Goal: Task Accomplishment & Management: Manage account settings

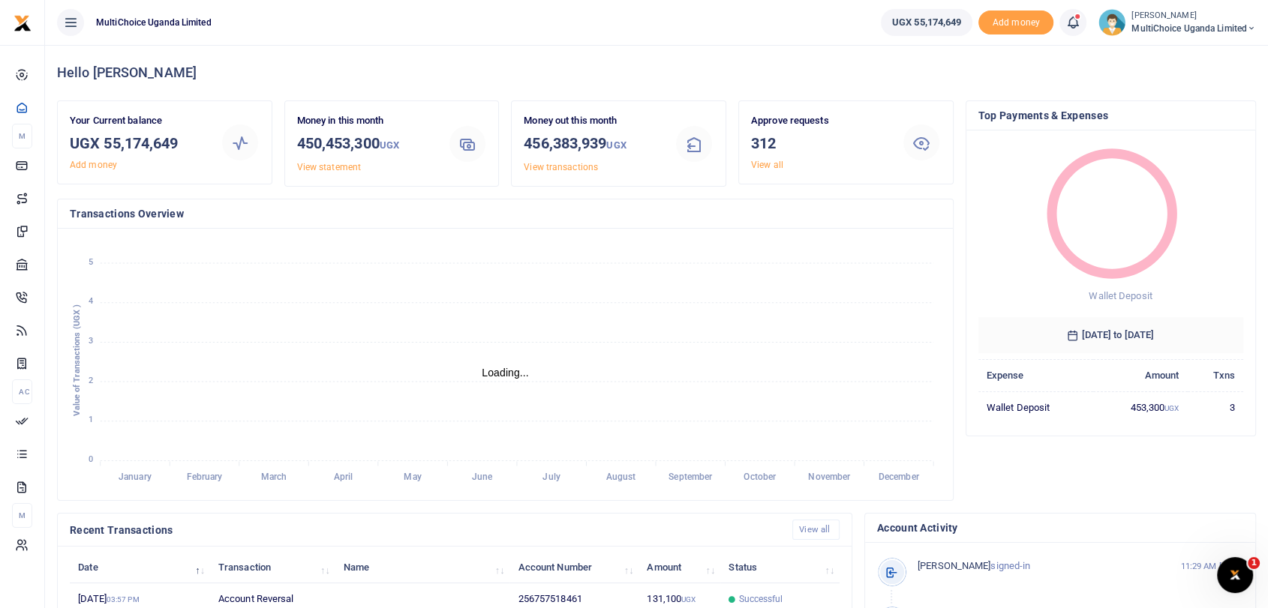
scroll to position [13, 13]
drag, startPoint x: 107, startPoint y: 143, endPoint x: 206, endPoint y: 140, distance: 99.1
click at [206, 140] on h3 "UGX 55,174,649" at bounding box center [139, 143] width 139 height 23
copy h3 "55,174,649"
drag, startPoint x: 790, startPoint y: 162, endPoint x: 766, endPoint y: 164, distance: 24.1
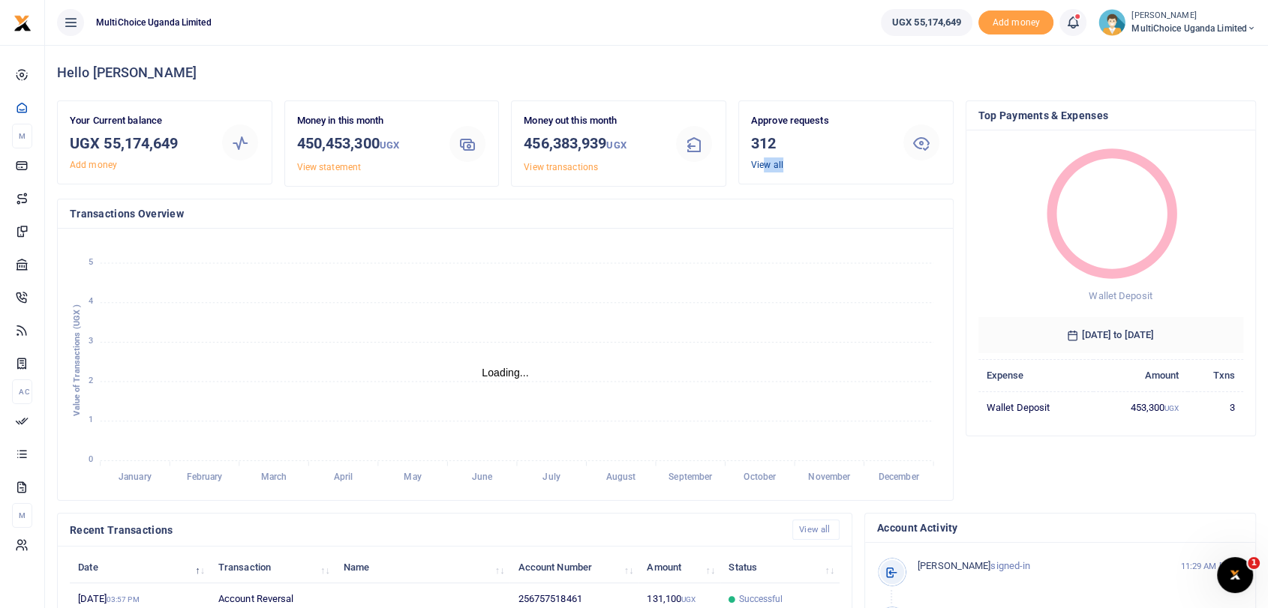
click at [766, 164] on div "Approve requests 312 View all" at bounding box center [820, 142] width 151 height 59
click at [766, 164] on link "View all" at bounding box center [767, 165] width 32 height 11
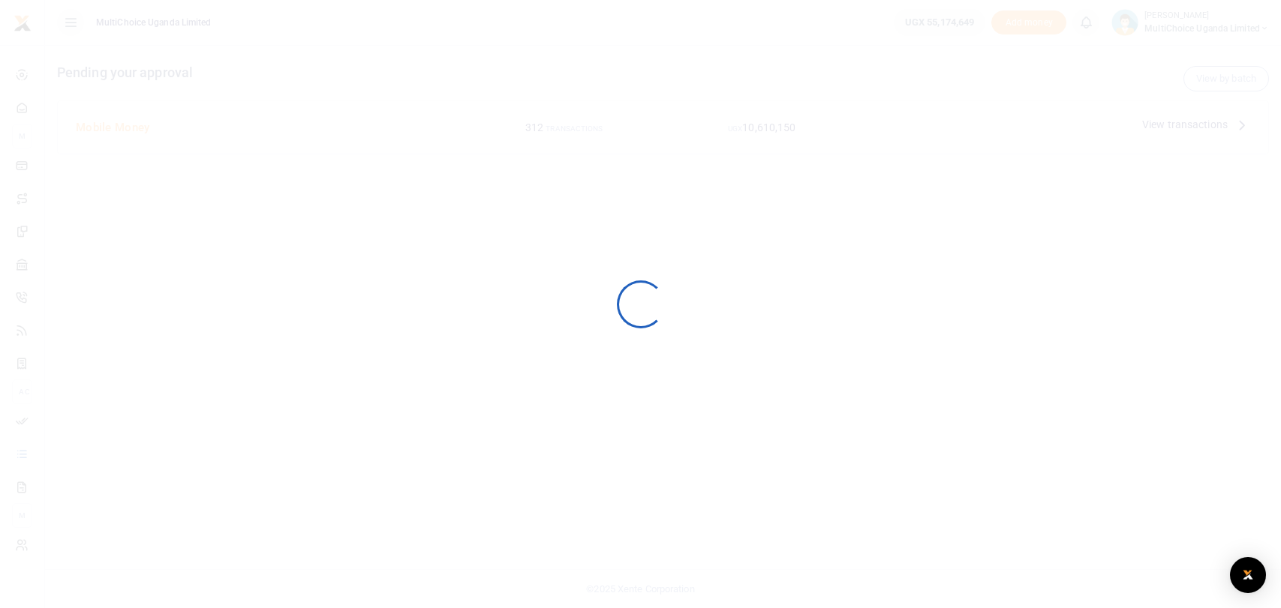
click at [1146, 28] on div at bounding box center [640, 304] width 1281 height 608
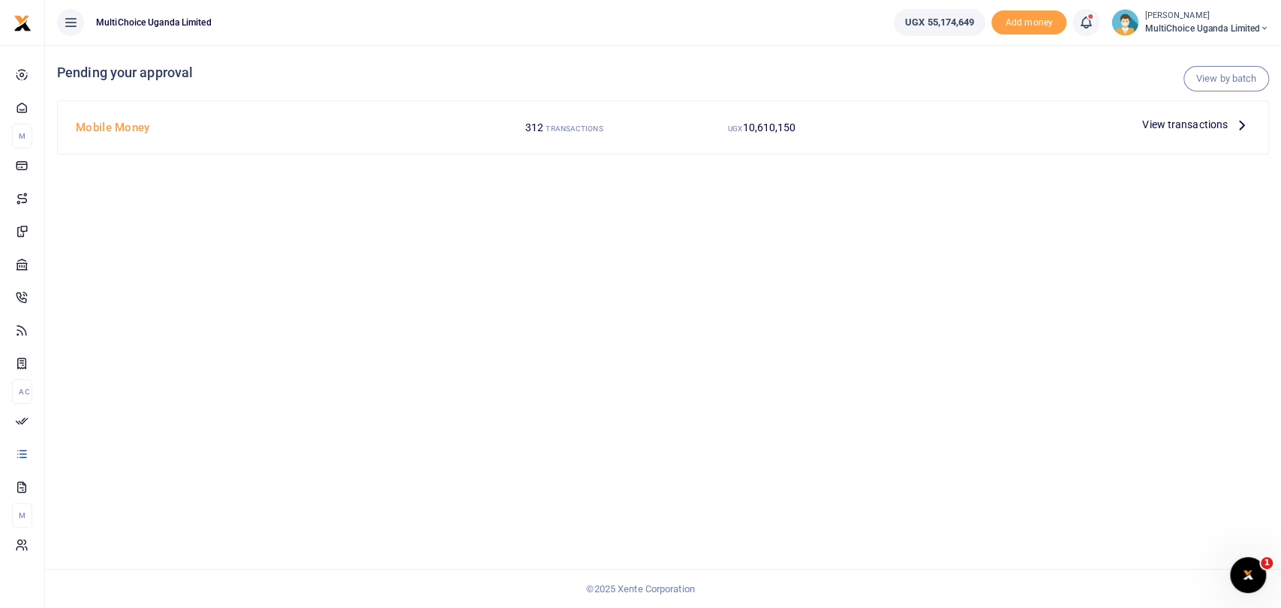
click at [1170, 119] on span "View transactions" at bounding box center [1185, 124] width 86 height 17
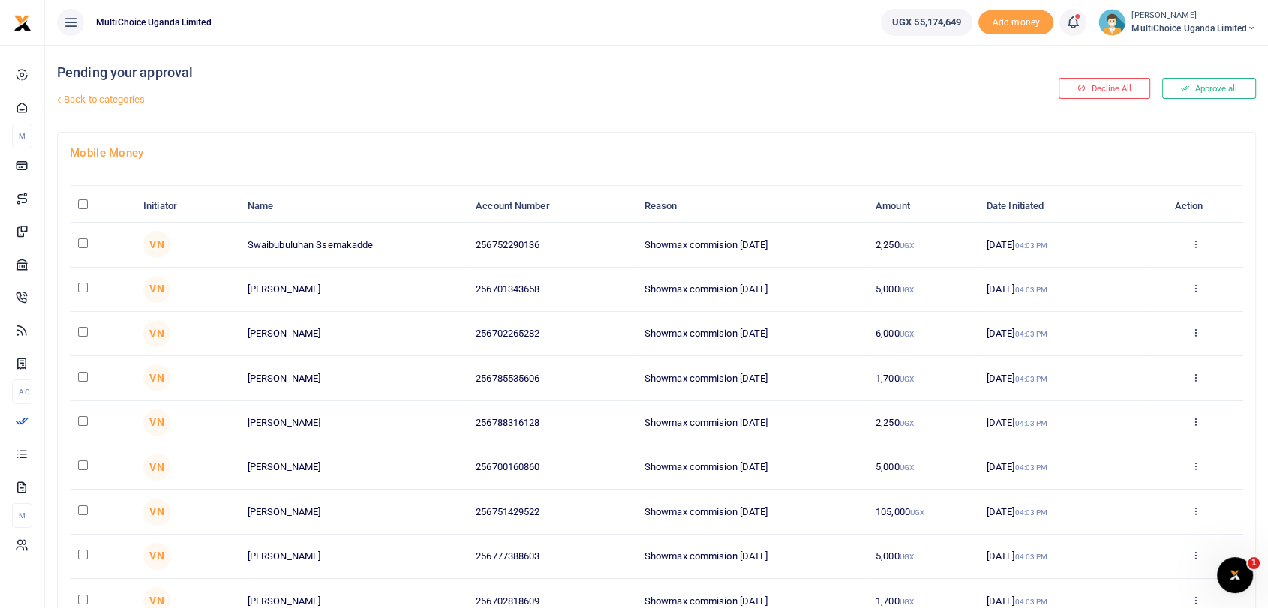
click at [1152, 16] on small "[PERSON_NAME]" at bounding box center [1193, 16] width 125 height 13
click at [1200, 60] on link "Switch accounts" at bounding box center [1187, 54] width 131 height 21
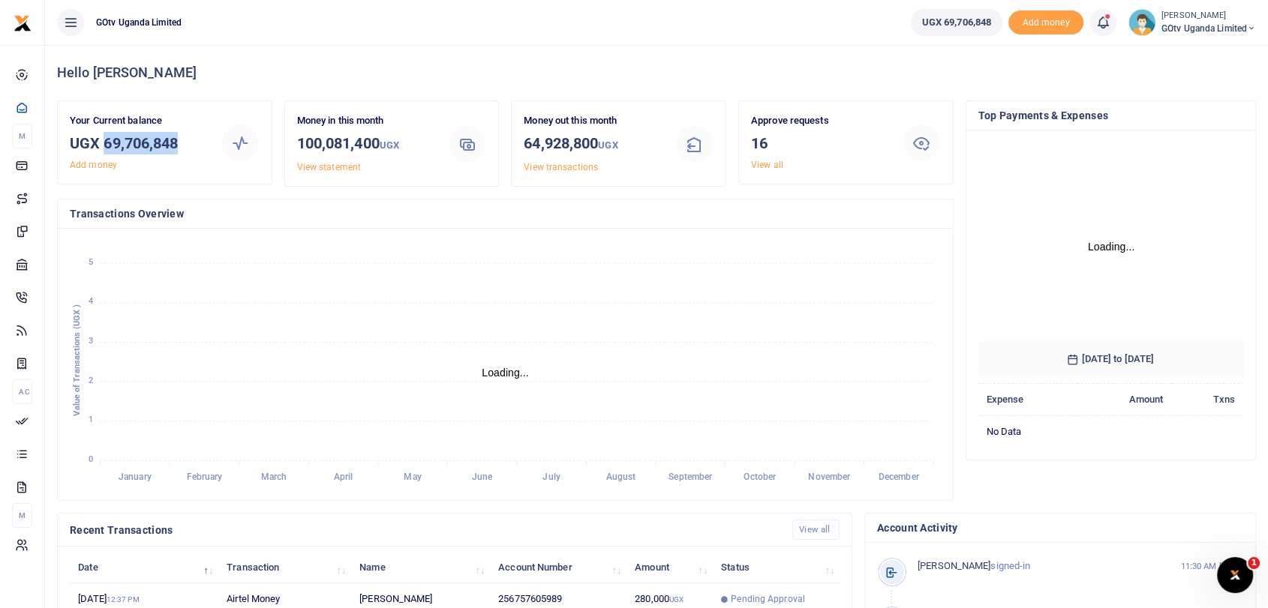
drag, startPoint x: 104, startPoint y: 140, endPoint x: 188, endPoint y: 139, distance: 84.0
click at [188, 139] on h3 "UGX 69,706,848" at bounding box center [139, 143] width 139 height 23
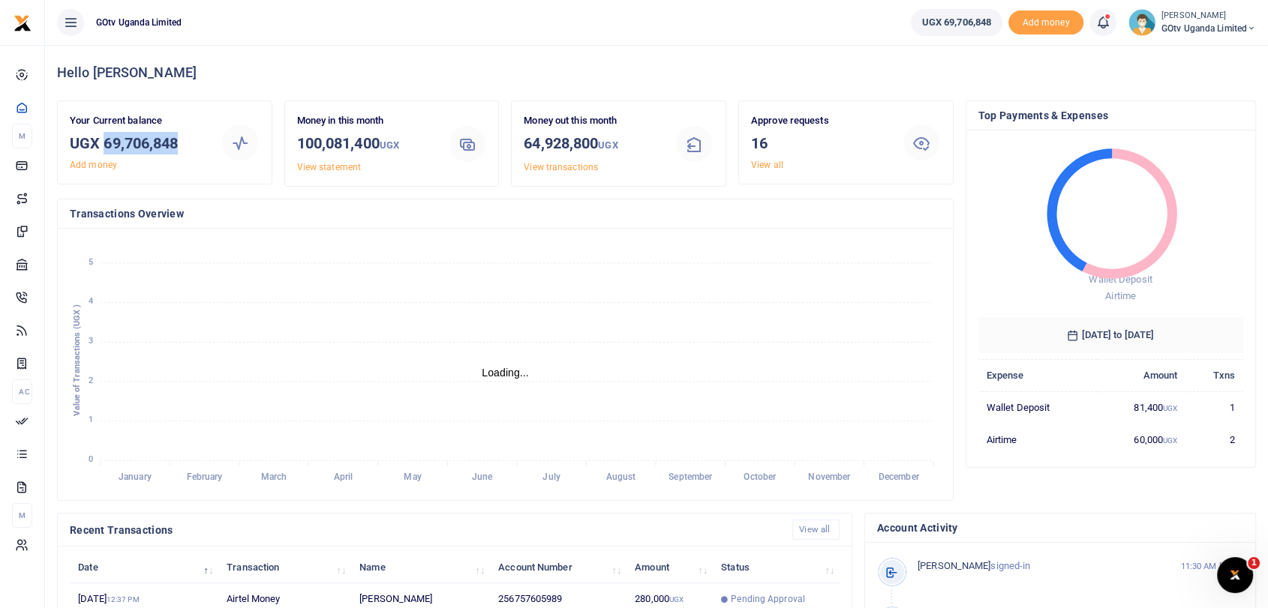
scroll to position [13, 13]
copy h3 "69,706,848"
click at [772, 167] on link "View all" at bounding box center [767, 165] width 32 height 11
